Goal: Use online tool/utility: Utilize a website feature to perform a specific function

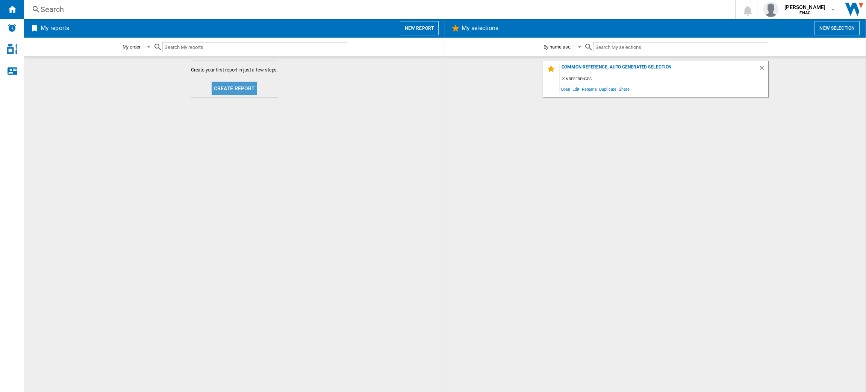
click at [254, 87] on button "Create report" at bounding box center [235, 89] width 46 height 14
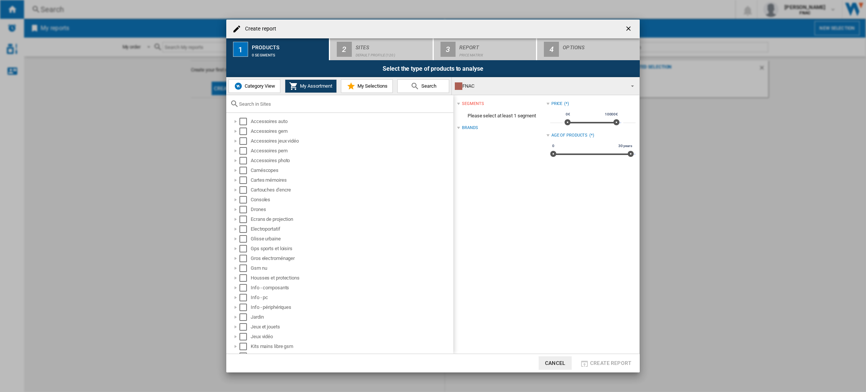
click at [261, 87] on span "Category View" at bounding box center [259, 86] width 32 height 6
click at [299, 85] on span "My Assortment" at bounding box center [315, 86] width 34 height 6
drag, startPoint x: 257, startPoint y: 83, endPoint x: 256, endPoint y: 94, distance: 10.3
click at [257, 89] on span "Category View" at bounding box center [259, 86] width 32 height 6
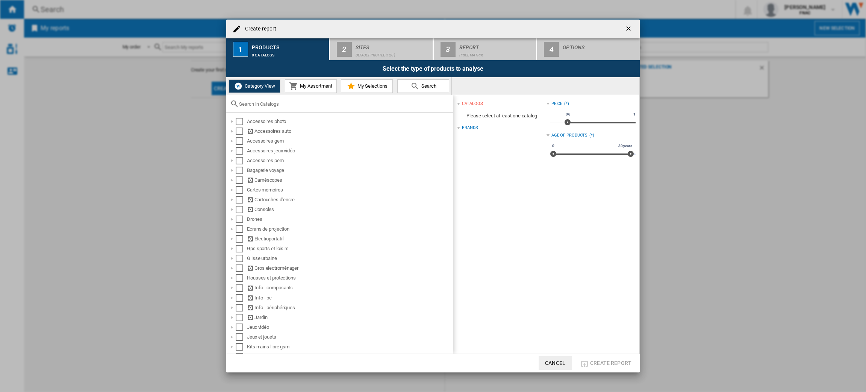
click at [260, 101] on input "text" at bounding box center [344, 104] width 210 height 6
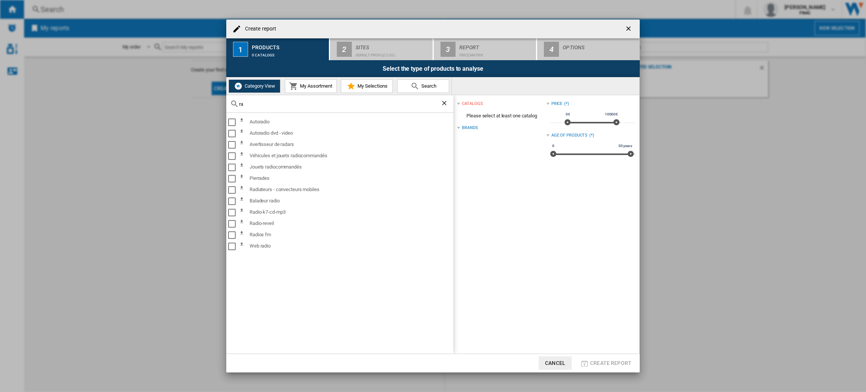
type input "r"
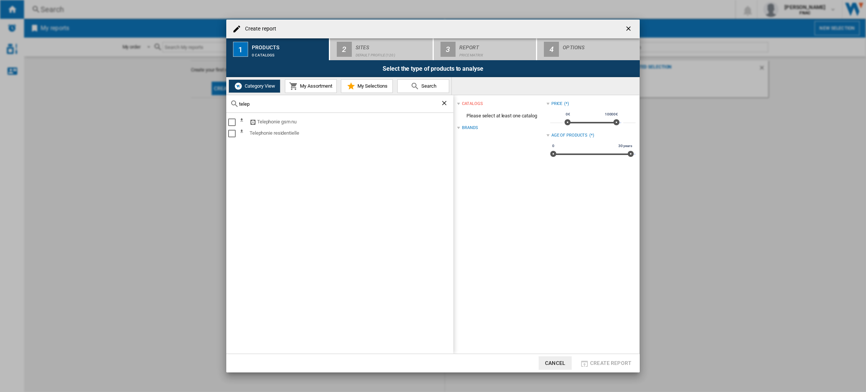
type input "telep"
click at [232, 132] on div "Select" at bounding box center [232, 134] width 8 height 8
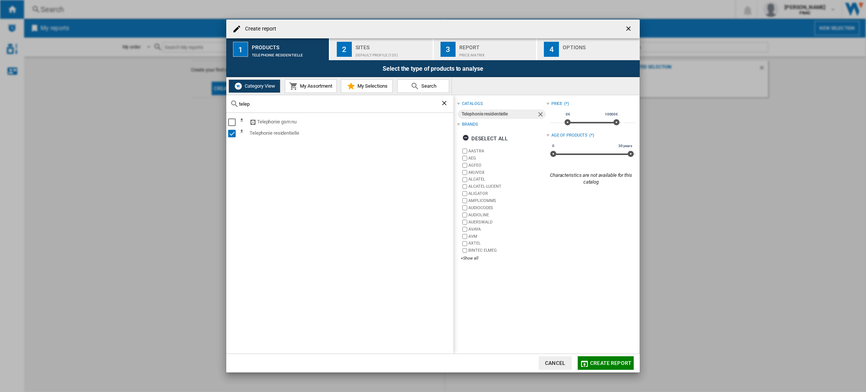
drag, startPoint x: 257, startPoint y: 105, endPoint x: 228, endPoint y: 106, distance: 28.6
click at [229, 106] on div "telep" at bounding box center [339, 104] width 227 height 18
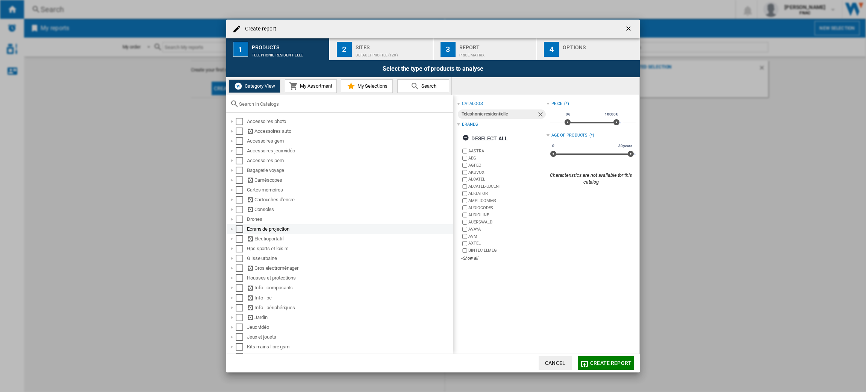
scroll to position [213, 0]
click at [230, 319] on div at bounding box center [232, 320] width 8 height 8
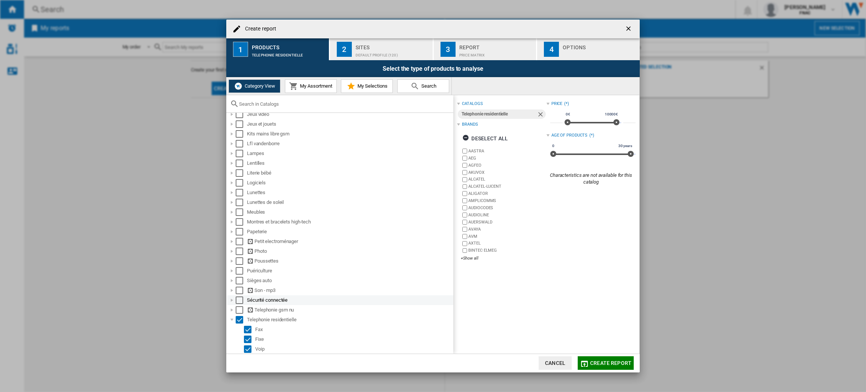
scroll to position [242, 0]
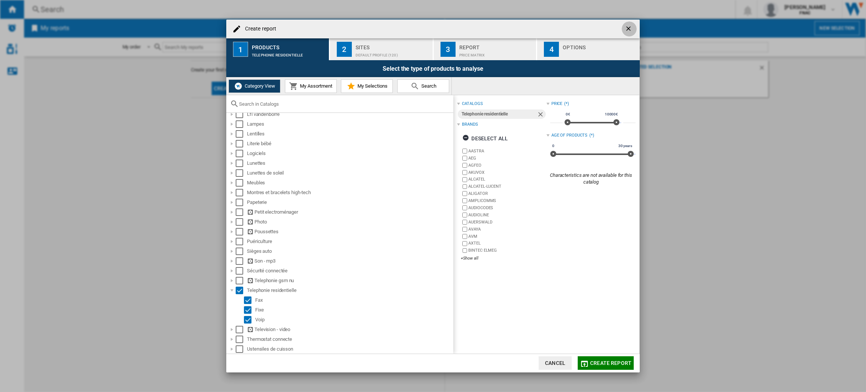
click at [632, 29] on ng-md-icon "getI18NText('BUTTONS.CLOSE_DIALOG')" at bounding box center [629, 29] width 9 height 9
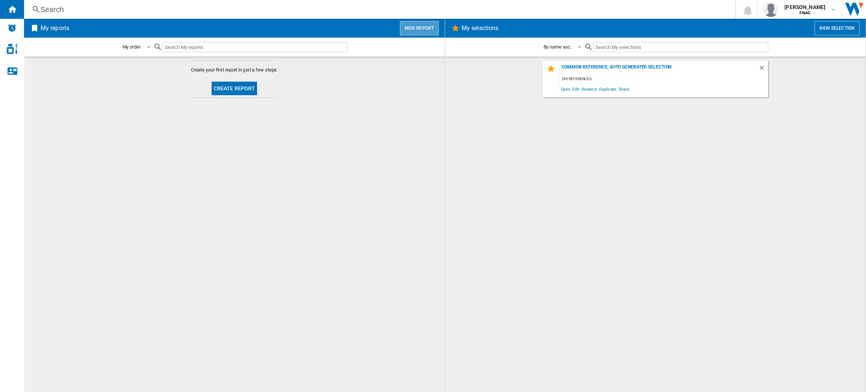
click at [420, 31] on button "New report" at bounding box center [419, 28] width 39 height 14
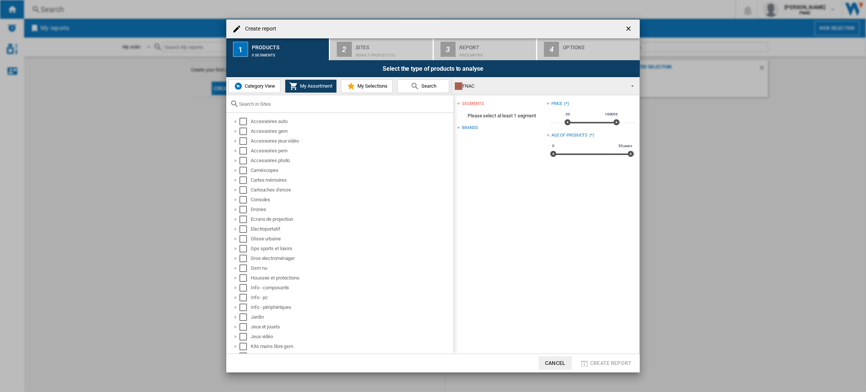
click at [242, 80] on button "Category View" at bounding box center [255, 86] width 52 height 14
click at [256, 96] on div at bounding box center [339, 104] width 227 height 18
click at [259, 101] on input "text" at bounding box center [344, 104] width 210 height 6
type input "r"
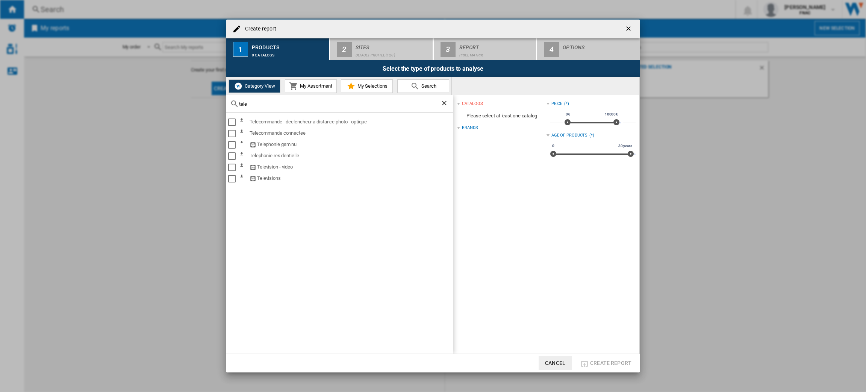
type input "tele"
